Goal: Information Seeking & Learning: Find specific fact

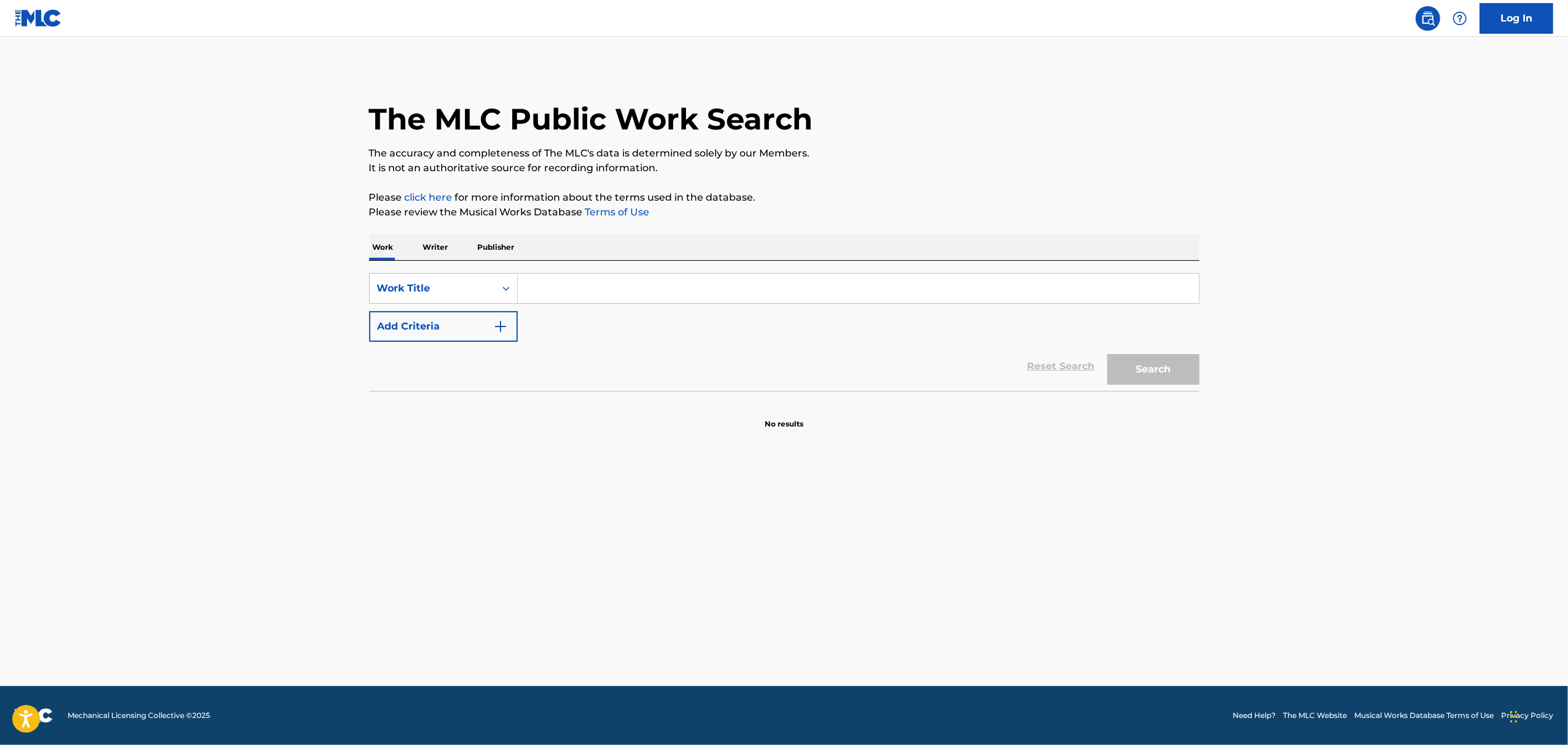
click at [696, 287] on input "Search Form" at bounding box center [858, 288] width 681 height 29
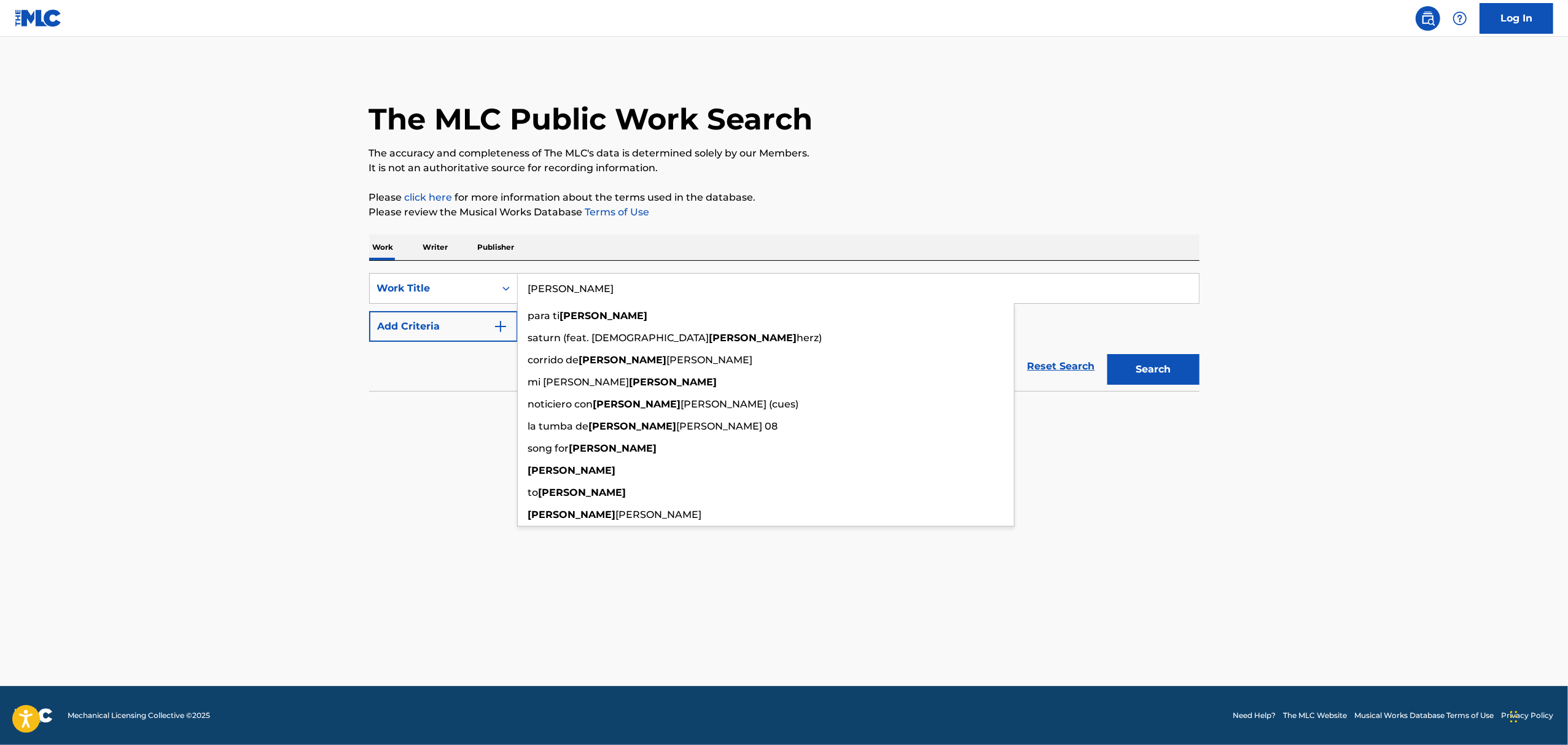
type input "[PERSON_NAME]"
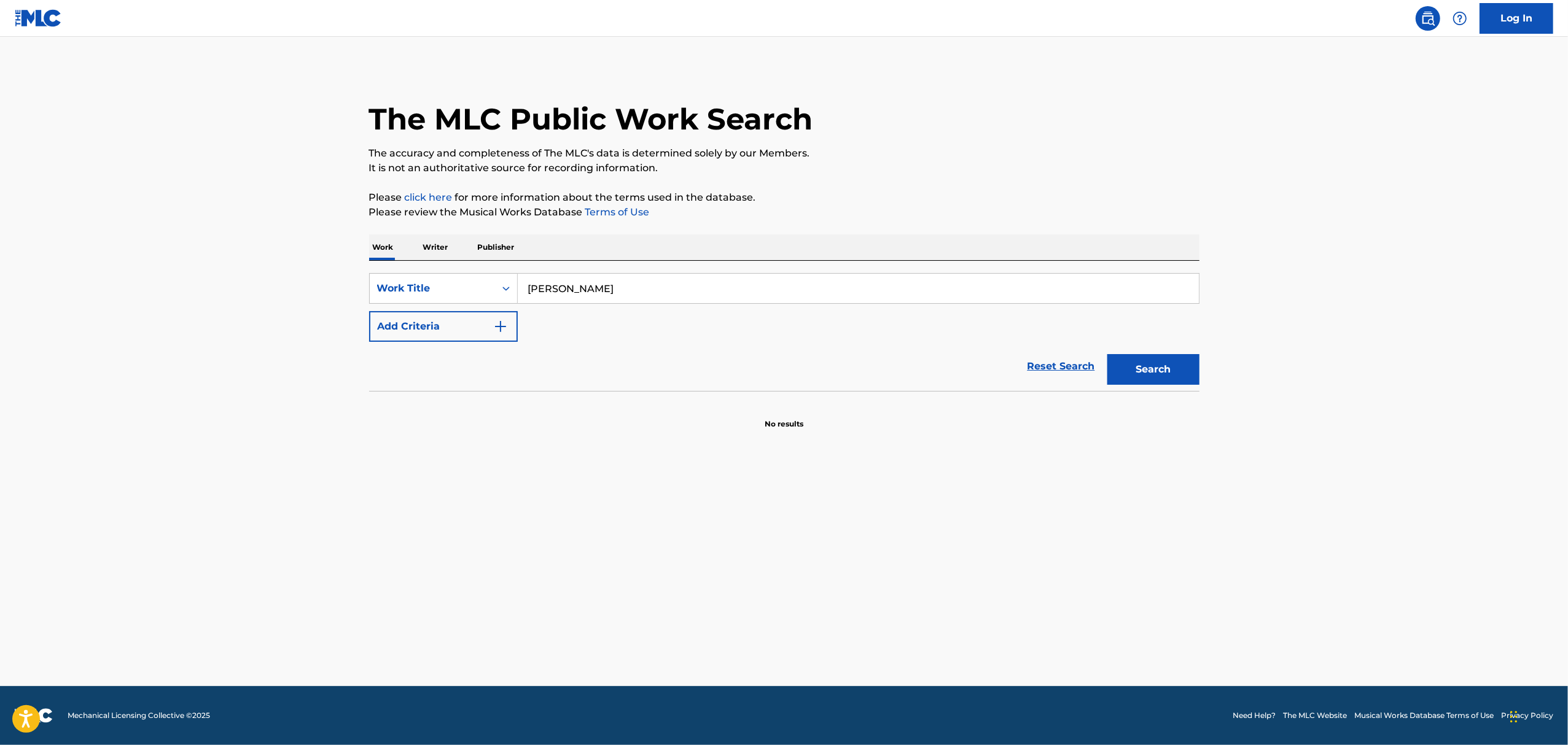
click at [245, 294] on main "The MLC Public Work Search The accuracy and completeness of The MLC's data is d…" at bounding box center [784, 361] width 1568 height 649
click at [499, 327] on img "Search Form" at bounding box center [501, 327] width 15 height 15
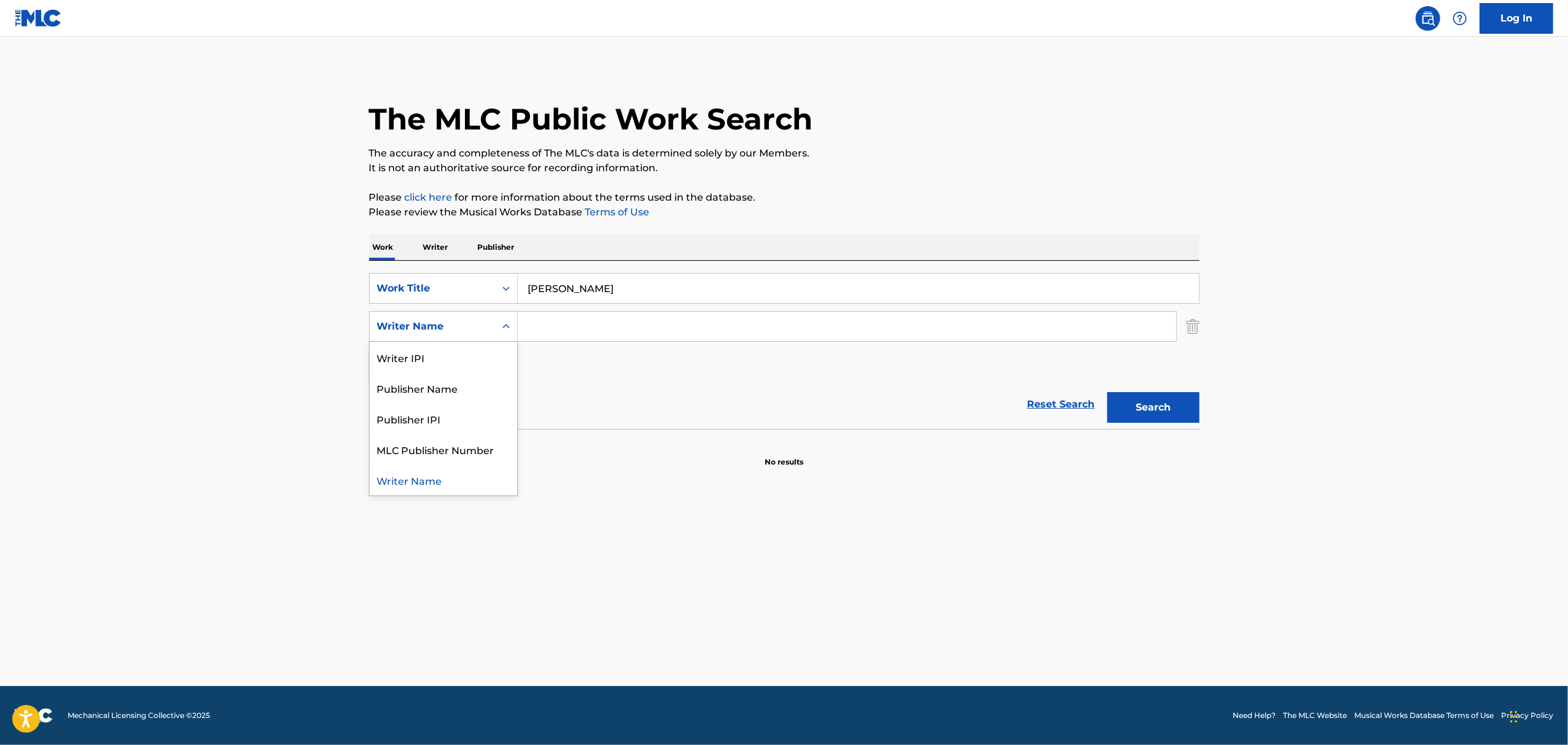
click at [460, 335] on div "Writer Name" at bounding box center [432, 326] width 126 height 23
click at [581, 329] on input "Search Form" at bounding box center [846, 326] width 659 height 29
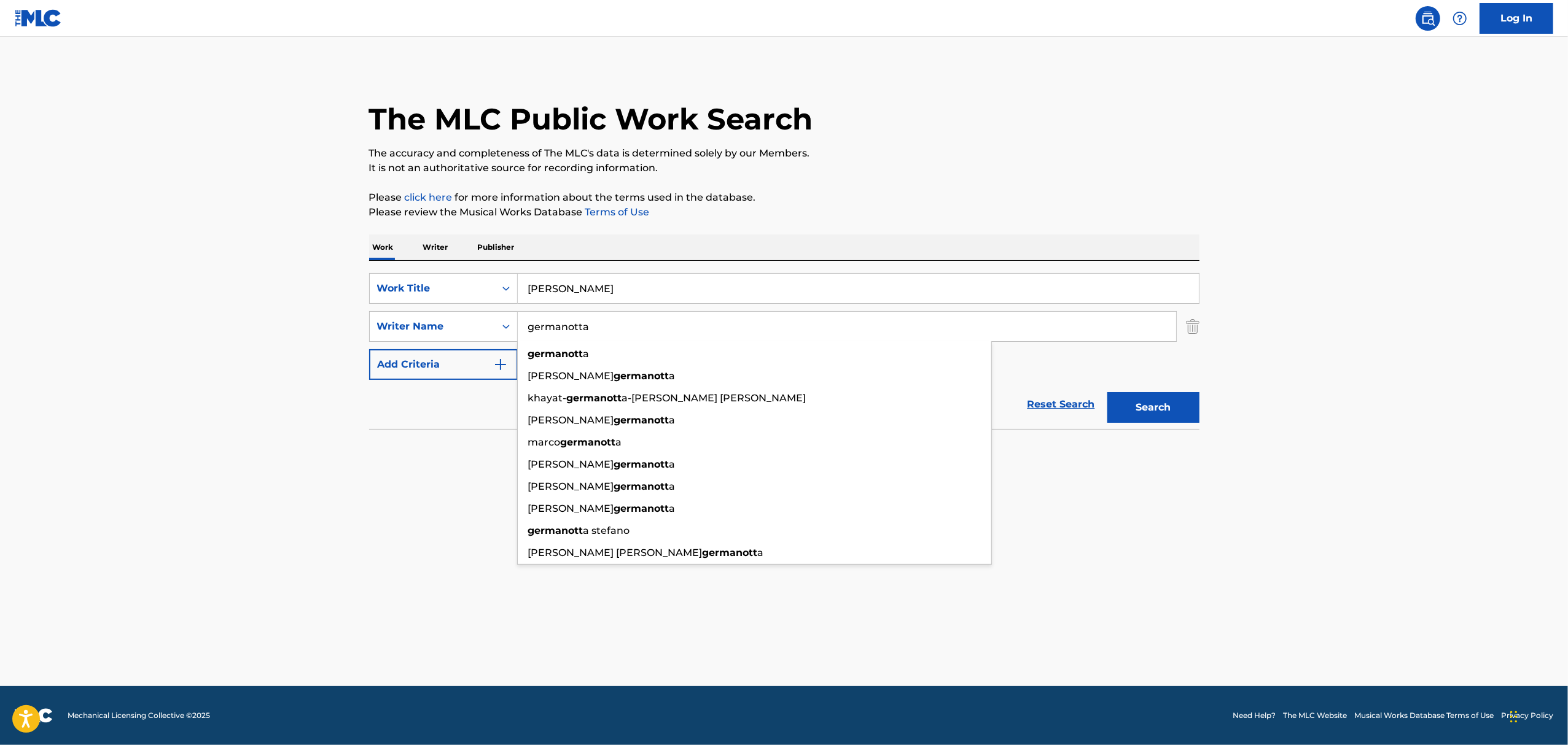
type input "germanotta"
click at [1107, 392] on button "Search" at bounding box center [1153, 407] width 92 height 31
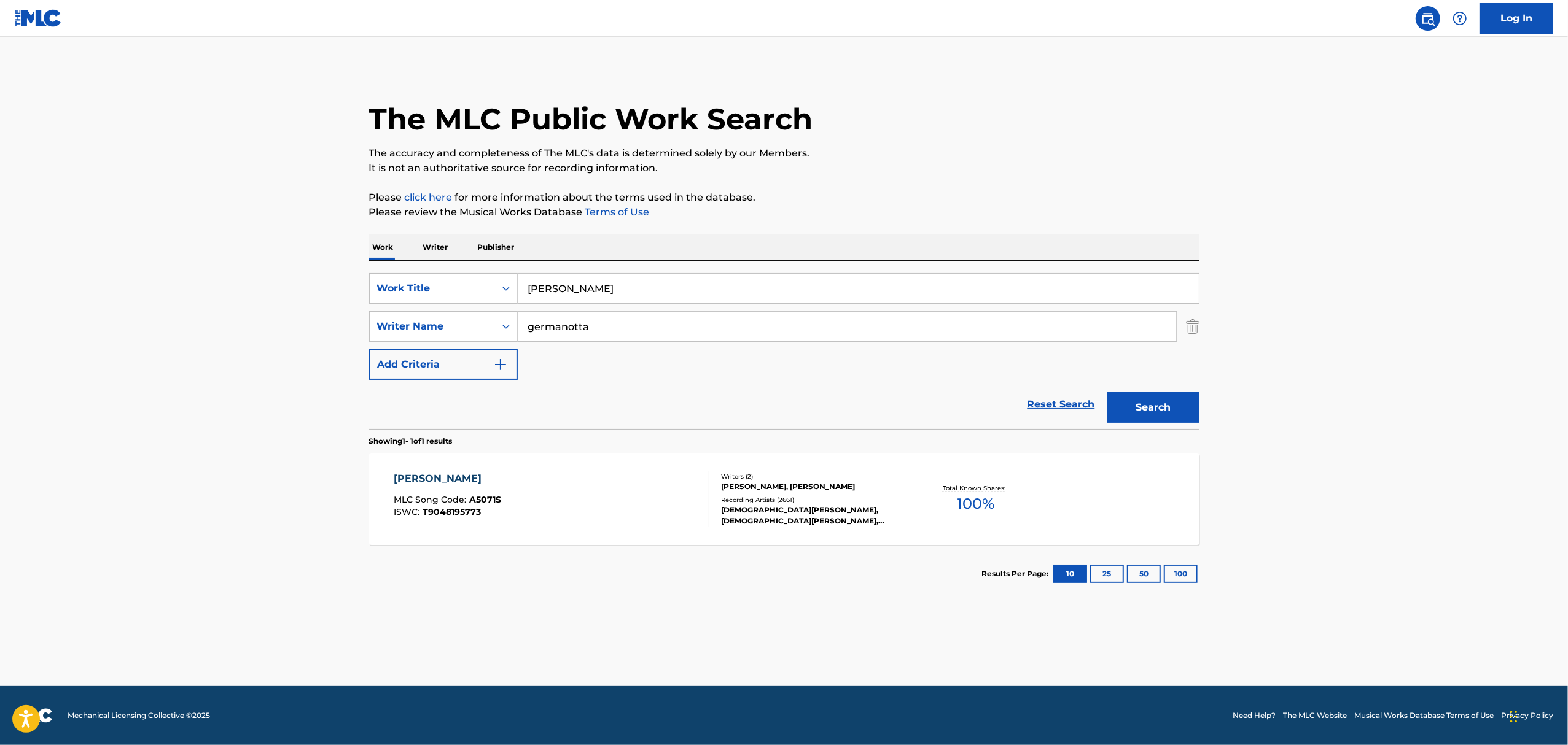
click at [768, 511] on div "[DEMOGRAPHIC_DATA][PERSON_NAME], [DEMOGRAPHIC_DATA][PERSON_NAME], [PERSON_NAME]…" at bounding box center [814, 516] width 185 height 22
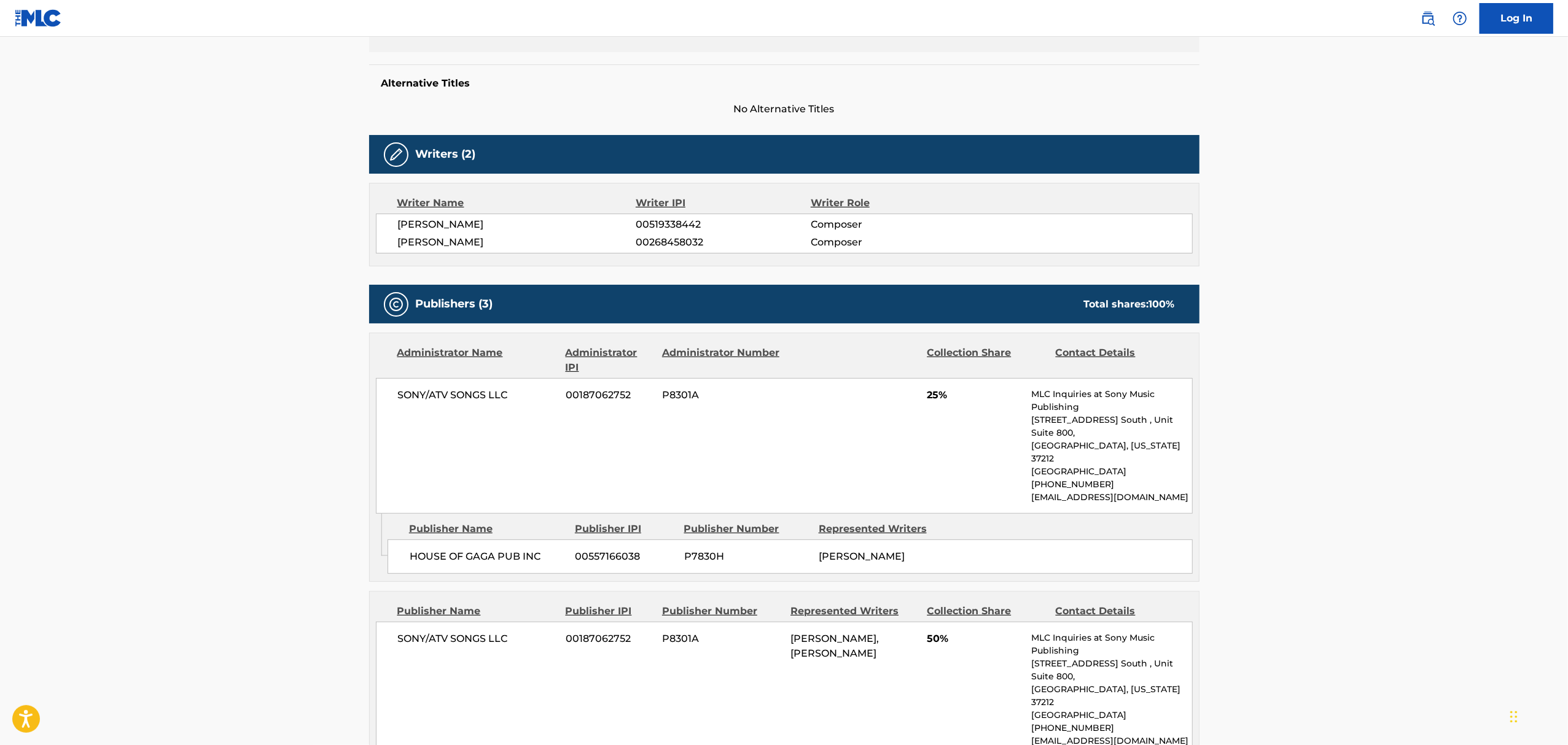
scroll to position [409, 0]
